Goal: Task Accomplishment & Management: Complete application form

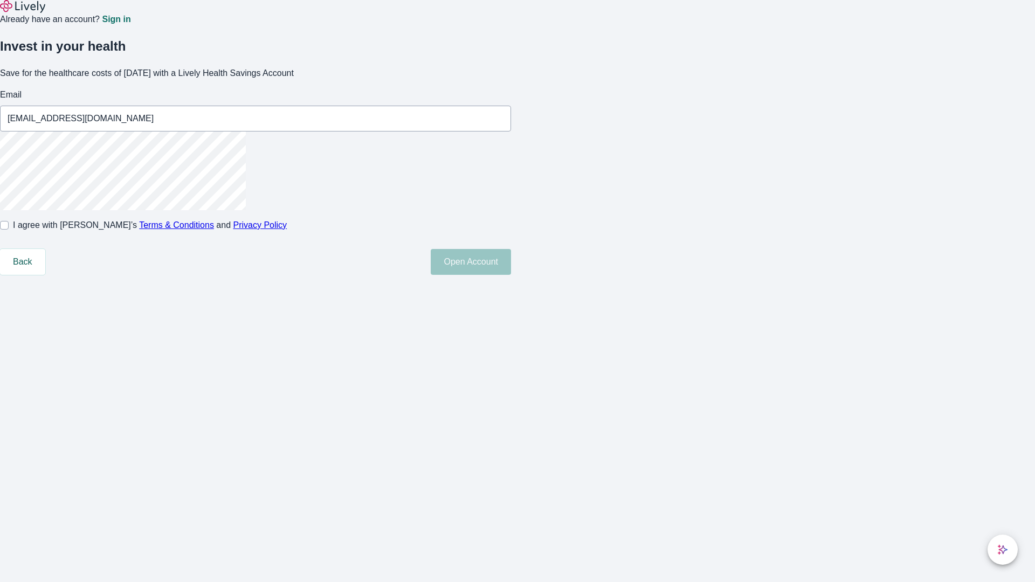
click at [9, 230] on input "I agree with Lively’s Terms & Conditions and Privacy Policy" at bounding box center [4, 225] width 9 height 9
checkbox input "true"
click at [511, 275] on button "Open Account" at bounding box center [471, 262] width 80 height 26
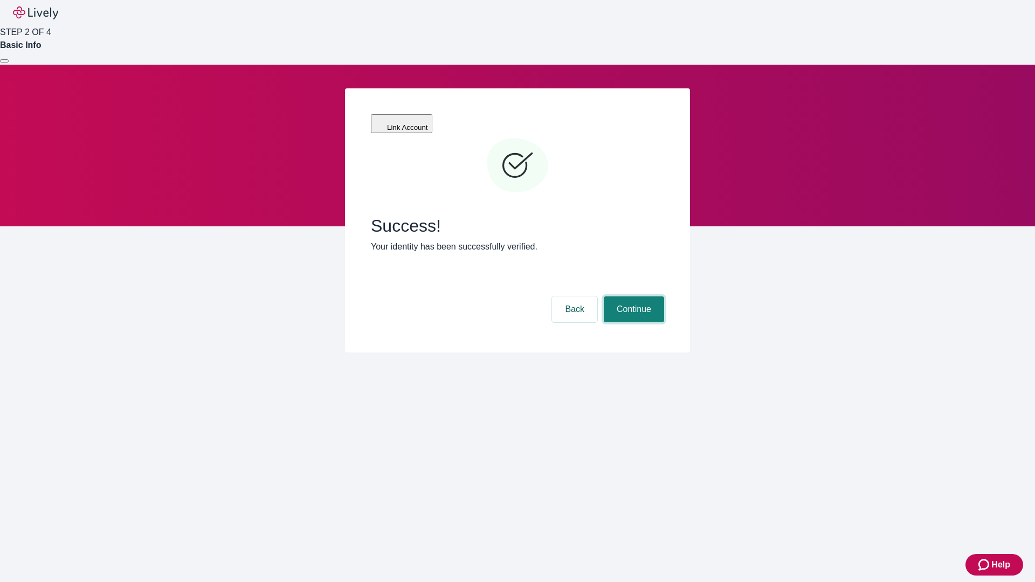
click at [632, 296] on button "Continue" at bounding box center [634, 309] width 60 height 26
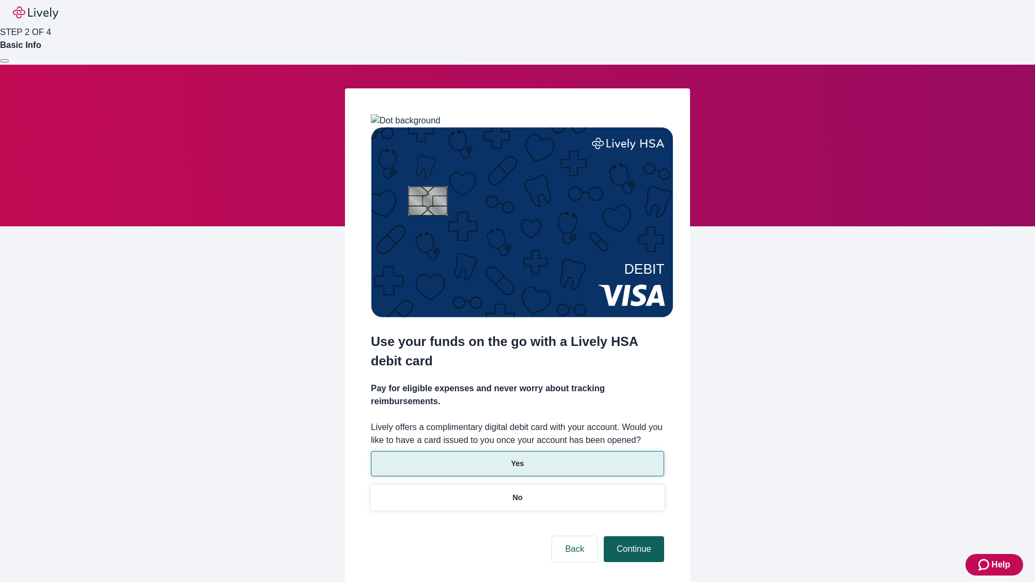
click at [517, 458] on p "Yes" at bounding box center [517, 463] width 13 height 11
click at [632, 536] on button "Continue" at bounding box center [634, 549] width 60 height 26
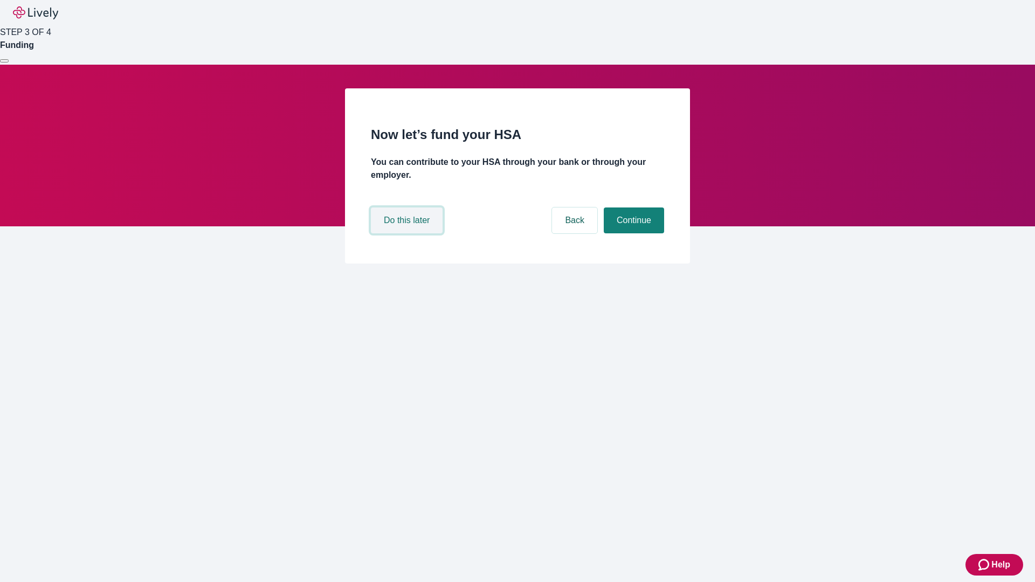
click at [408, 233] on button "Do this later" at bounding box center [407, 221] width 72 height 26
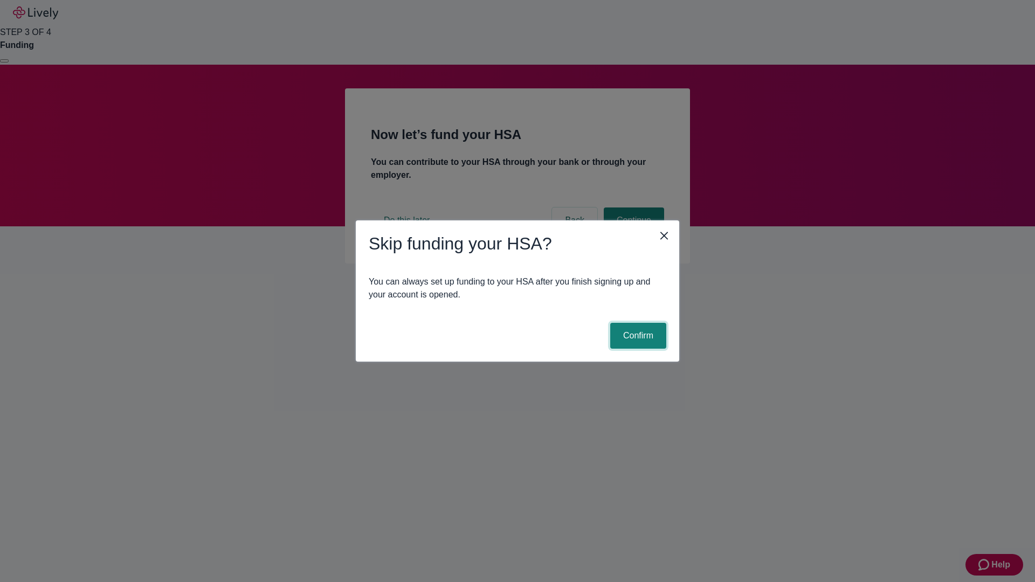
click at [637, 336] on button "Confirm" at bounding box center [638, 336] width 56 height 26
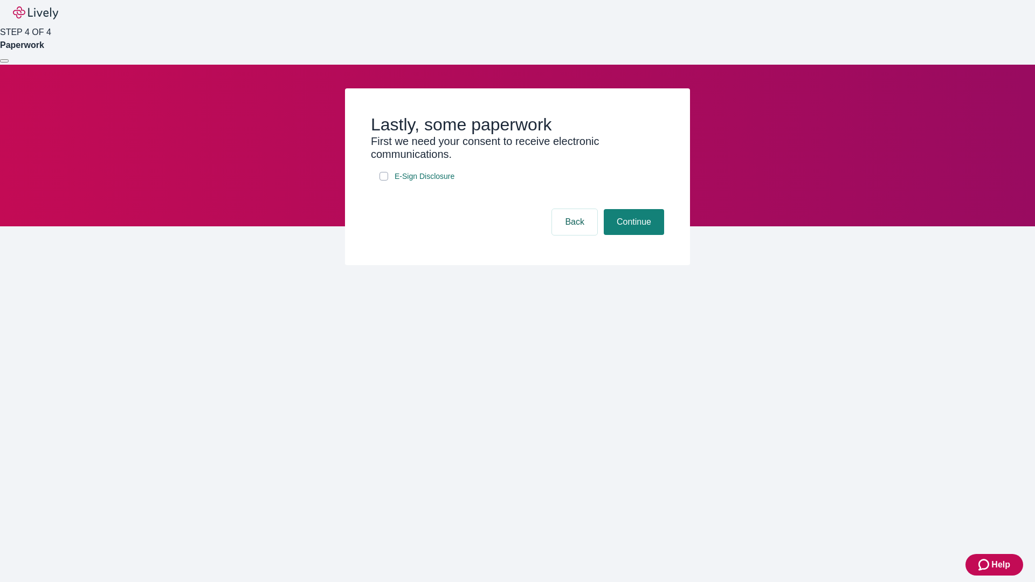
click at [384, 181] on input "E-Sign Disclosure" at bounding box center [383, 176] width 9 height 9
checkbox input "true"
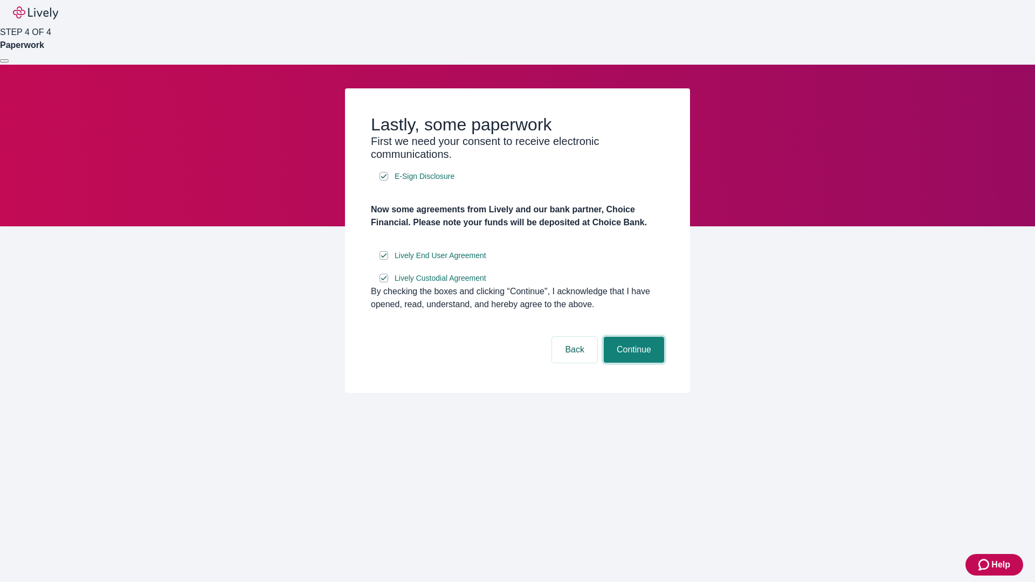
click at [632, 363] on button "Continue" at bounding box center [634, 350] width 60 height 26
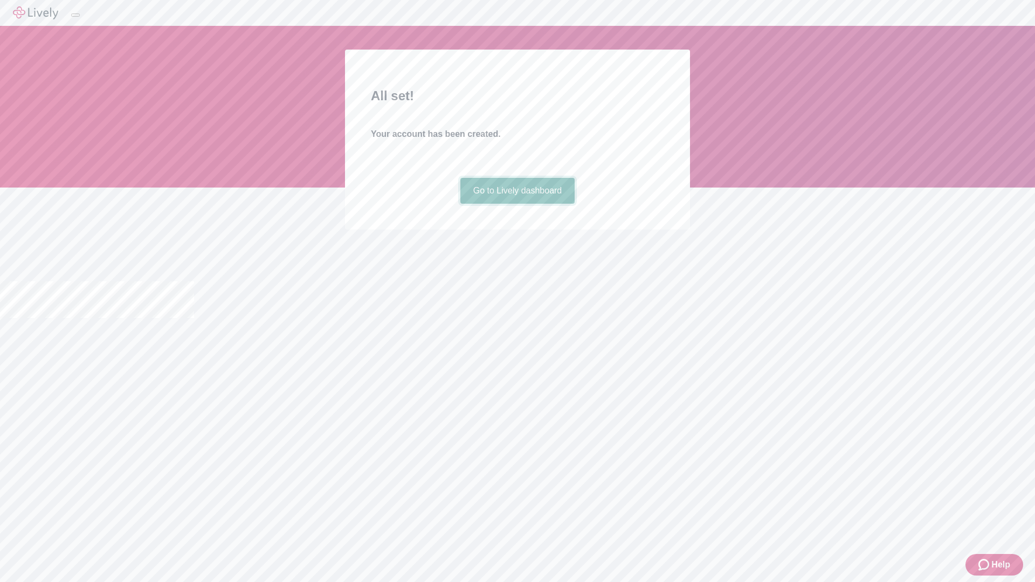
click at [517, 204] on link "Go to Lively dashboard" at bounding box center [517, 191] width 115 height 26
